Goal: Find specific page/section: Find specific page/section

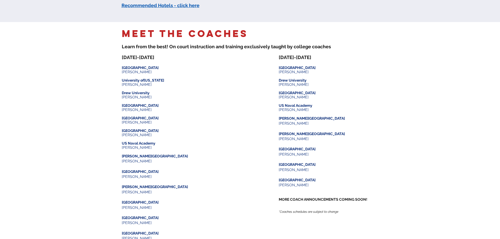
scroll to position [603, 0]
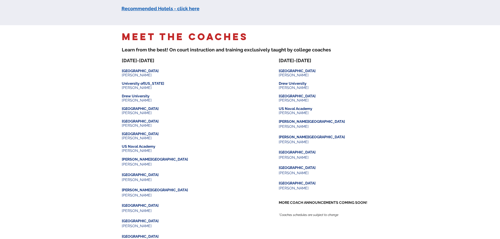
click at [446, 80] on div at bounding box center [250, 159] width 500 height 269
click at [376, 69] on p "[GEOGRAPHIC_DATA]" at bounding box center [329, 71] width 100 height 4
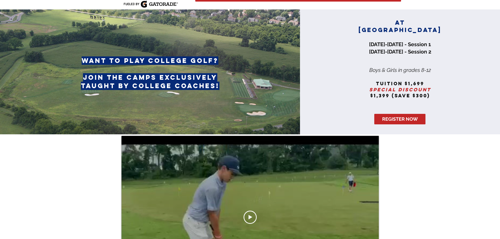
scroll to position [0, 0]
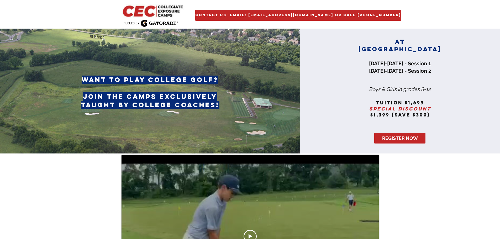
click at [447, 83] on div at bounding box center [400, 91] width 200 height 125
click at [225, 107] on h6 "join the camps exclusively taught by college coaches!" at bounding box center [150, 100] width 154 height 17
drag, startPoint x: 217, startPoint y: 108, endPoint x: 177, endPoint y: 86, distance: 46.1
click at [217, 108] on span "join the camps exclusively taught by college coaches!" at bounding box center [150, 100] width 139 height 17
click at [177, 86] on h6 at bounding box center [150, 88] width 154 height 8
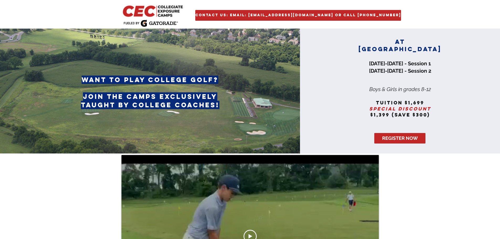
click at [158, 14] on img "main content" at bounding box center [153, 11] width 64 height 14
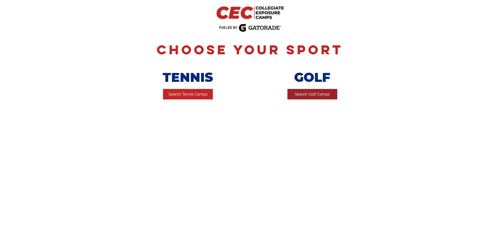
click at [323, 97] on span "Search Golf Camps" at bounding box center [312, 95] width 35 height 6
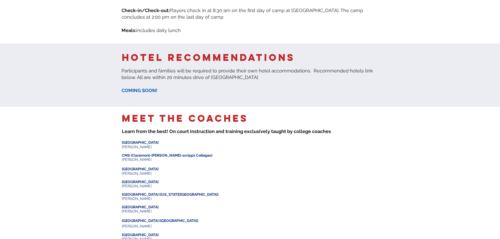
scroll to position [341, 0]
